Goal: Information Seeking & Learning: Check status

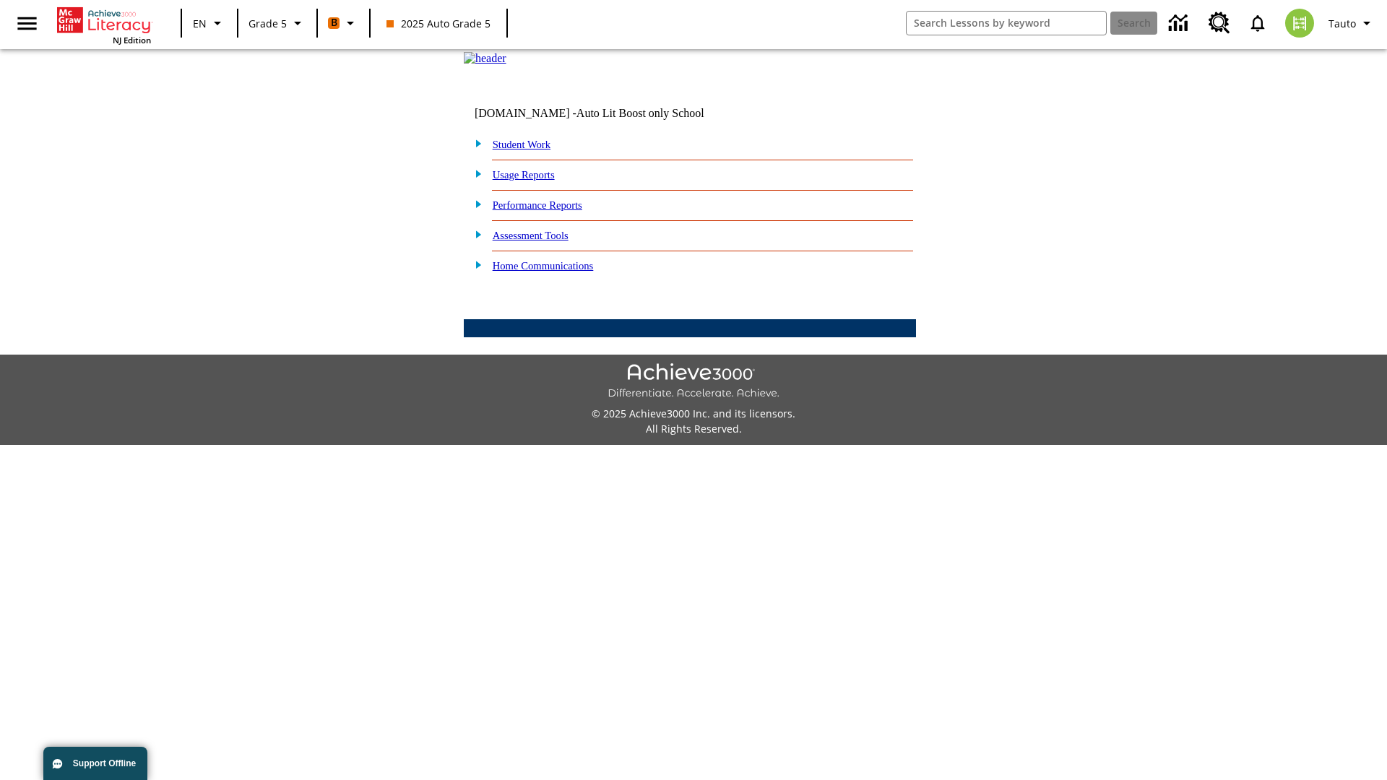
click at [531, 150] on link "Student Work" at bounding box center [522, 145] width 58 height 12
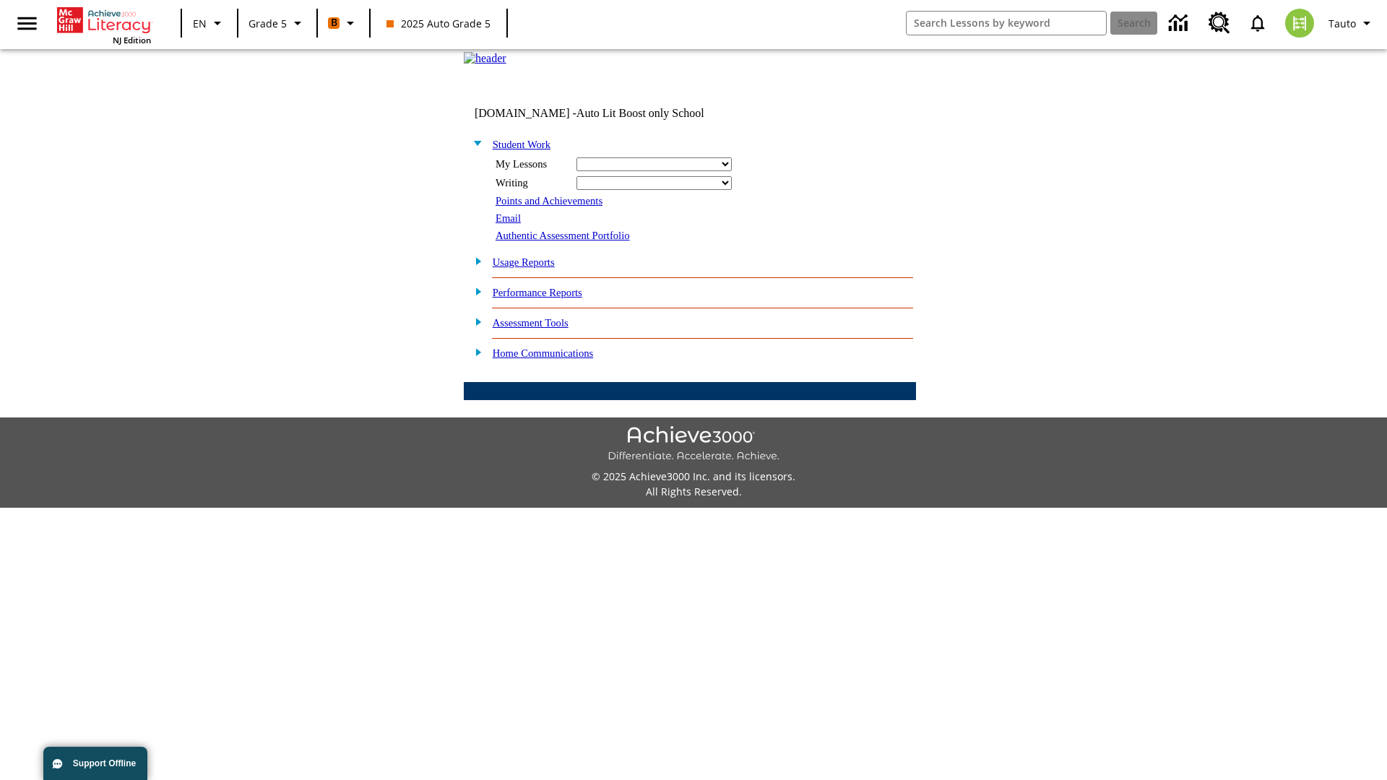
select select "/options/reports/?report_id=12&atype=21&section=2"
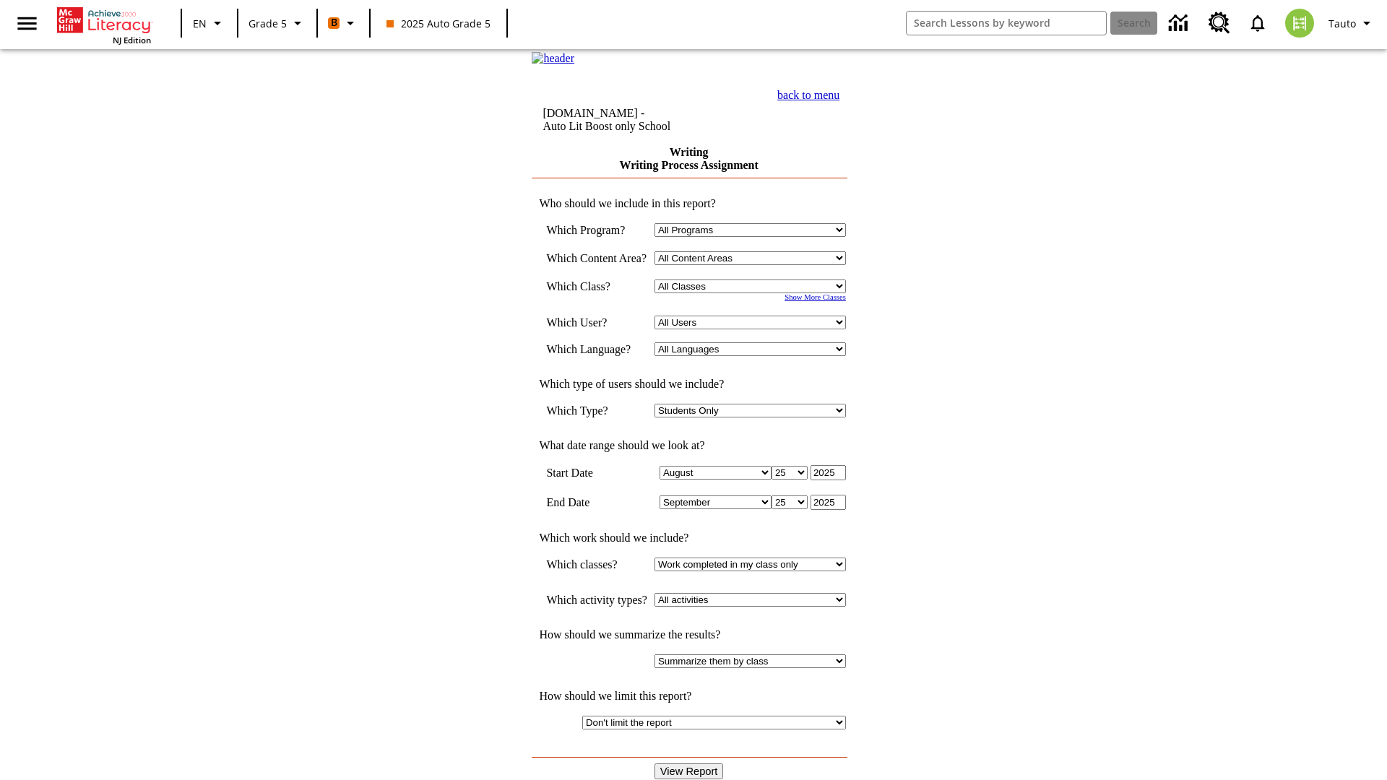
click at [755, 293] on select "Select a Class: All Classes 2025 Auto Grade 5 OL 2025 Auto Grade 6" at bounding box center [750, 287] width 191 height 14
select select "11133131"
